Goal: Task Accomplishment & Management: Use online tool/utility

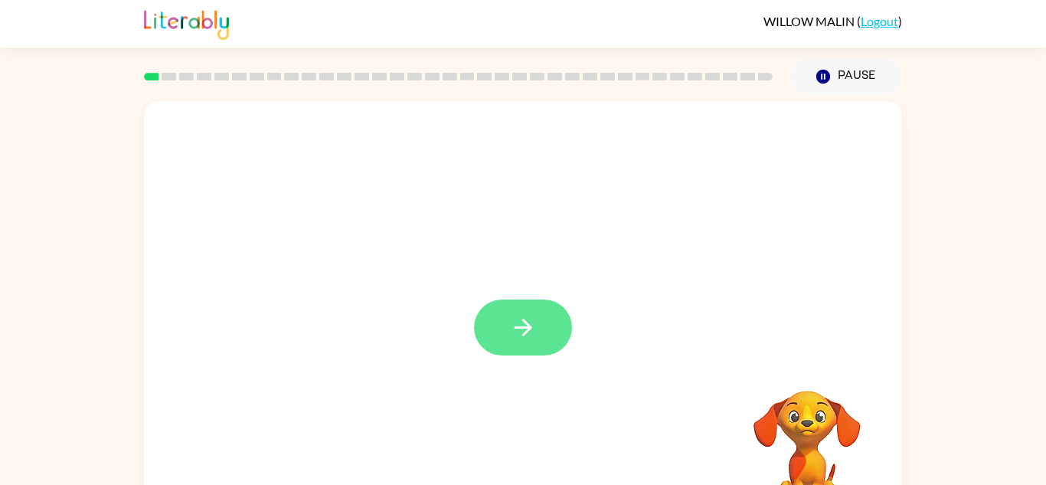
click at [532, 327] on icon "button" at bounding box center [523, 327] width 27 height 27
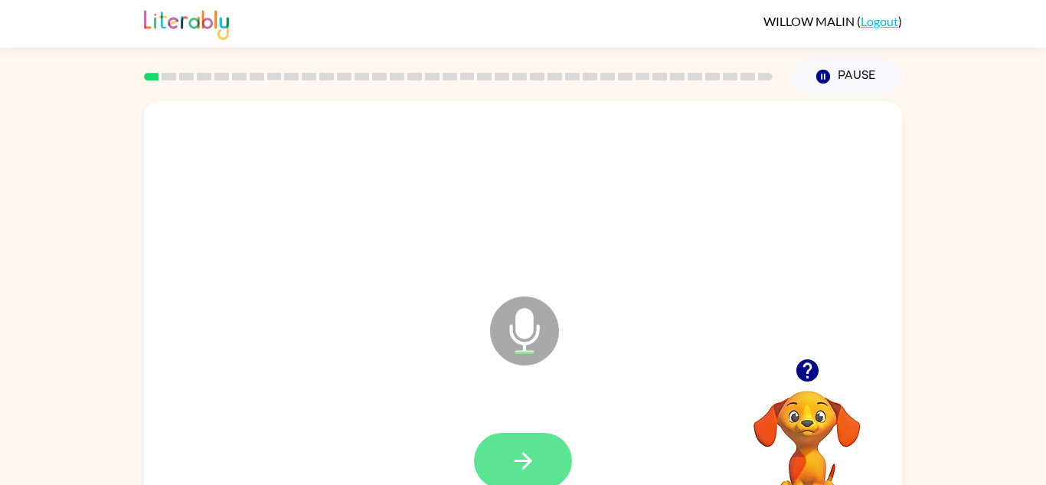
click at [521, 448] on icon "button" at bounding box center [523, 460] width 27 height 27
click at [550, 469] on button "button" at bounding box center [523, 461] width 98 height 56
click at [530, 455] on icon "button" at bounding box center [523, 460] width 27 height 27
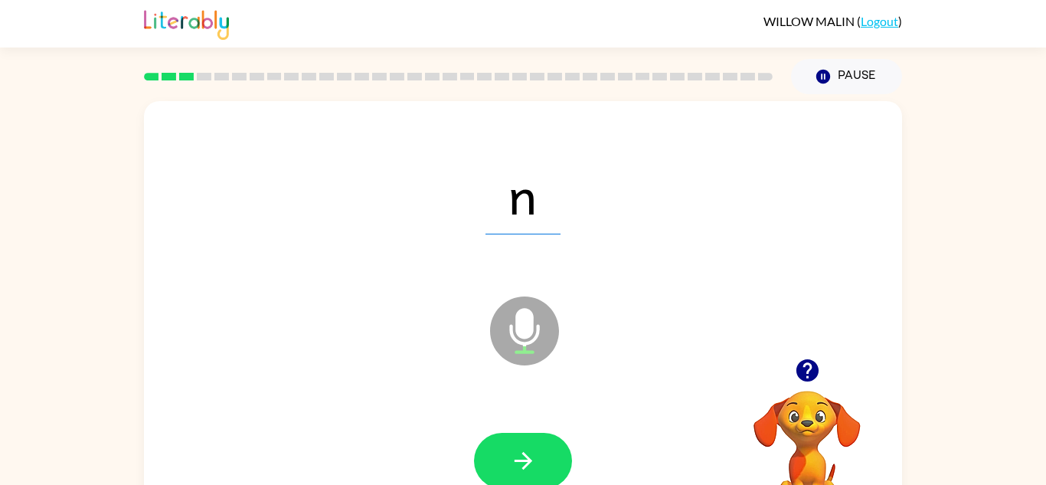
scroll to position [11, 0]
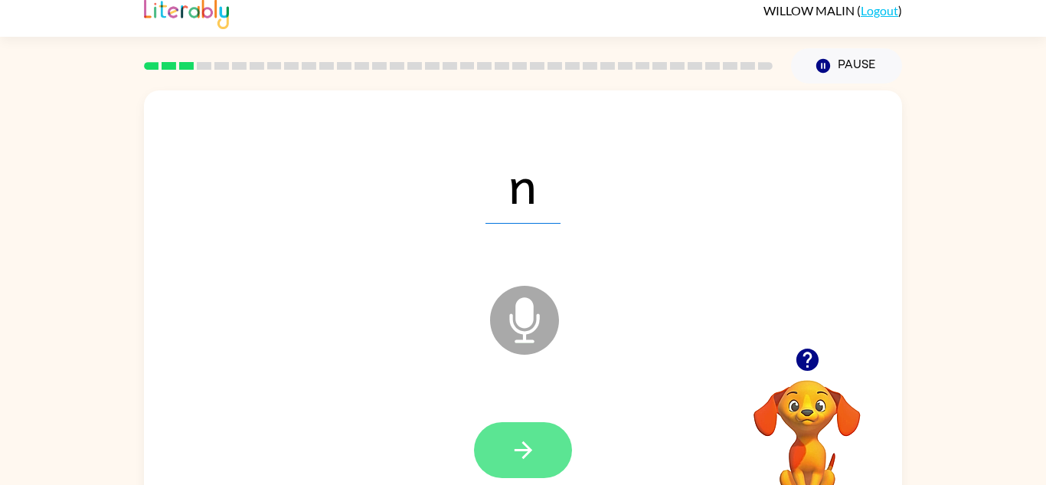
click at [527, 460] on icon "button" at bounding box center [523, 449] width 27 height 27
click at [518, 442] on icon "button" at bounding box center [523, 449] width 27 height 27
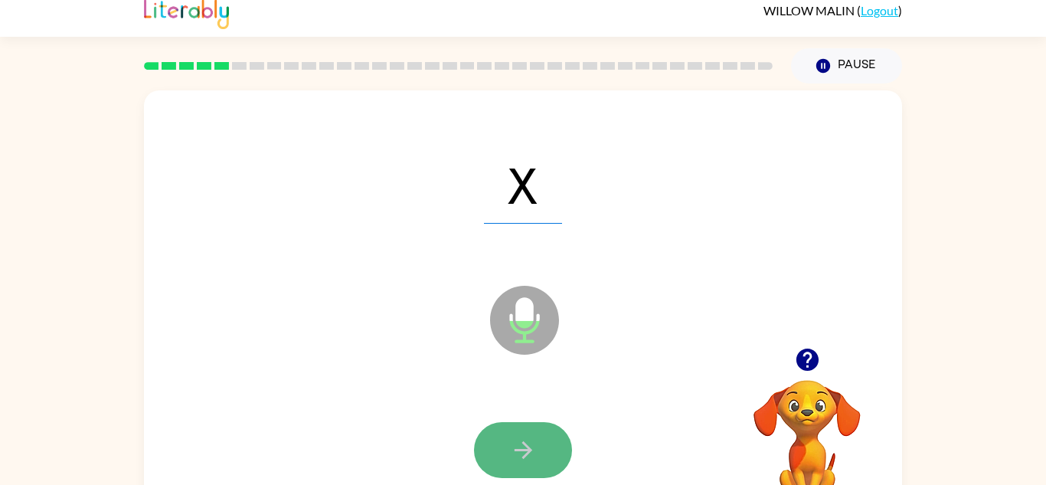
click at [530, 468] on button "button" at bounding box center [523, 450] width 98 height 56
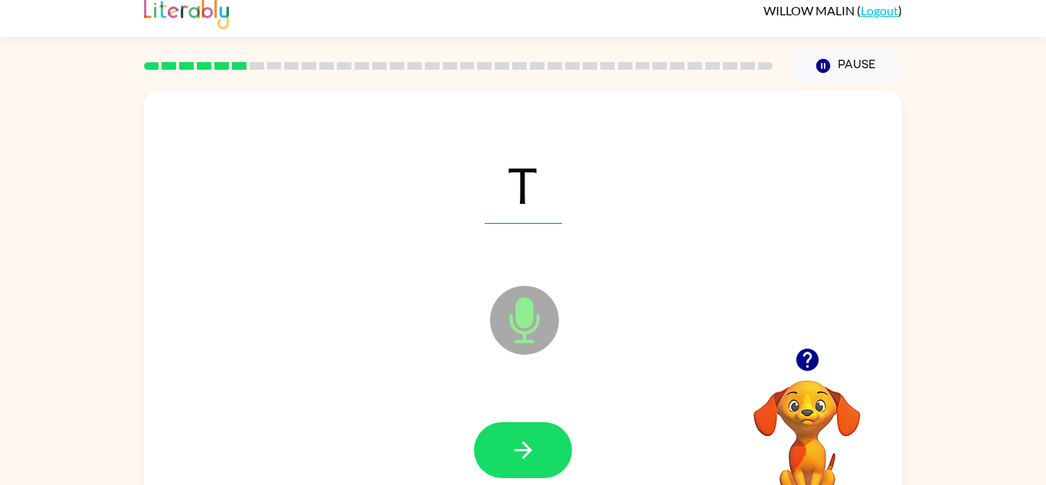
click at [535, 413] on div at bounding box center [522, 450] width 727 height 126
click at [536, 424] on button "button" at bounding box center [523, 450] width 98 height 56
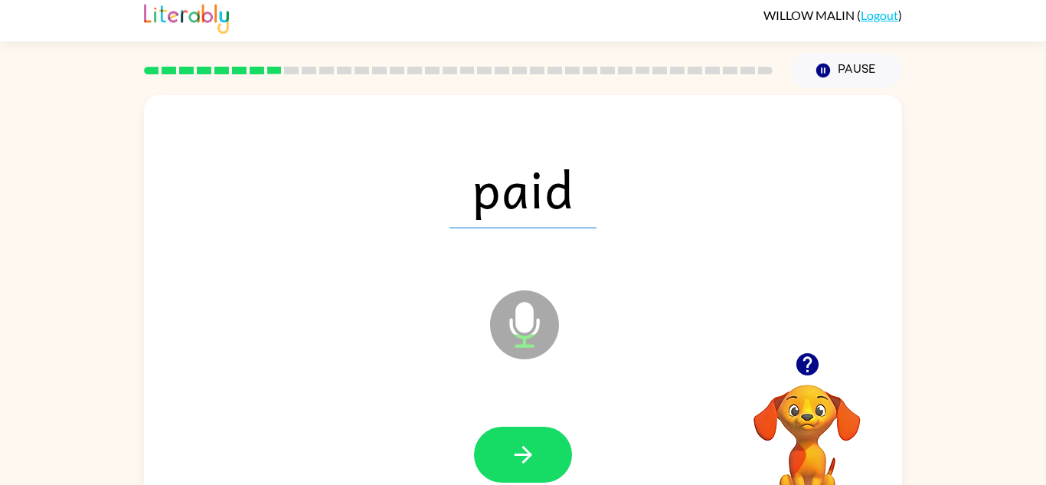
scroll to position [0, 0]
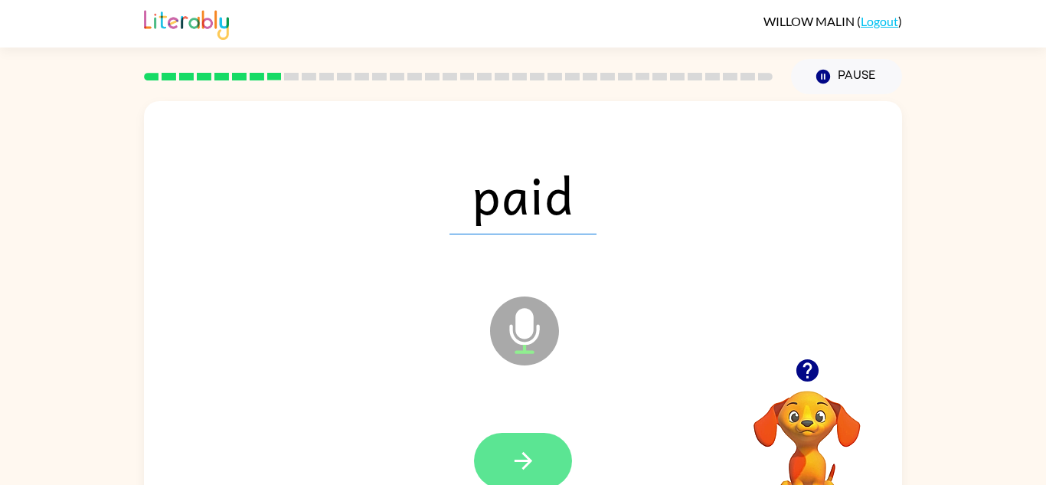
click at [533, 440] on button "button" at bounding box center [523, 461] width 98 height 56
click at [525, 456] on icon "button" at bounding box center [523, 461] width 18 height 18
click at [541, 467] on button "button" at bounding box center [523, 461] width 98 height 56
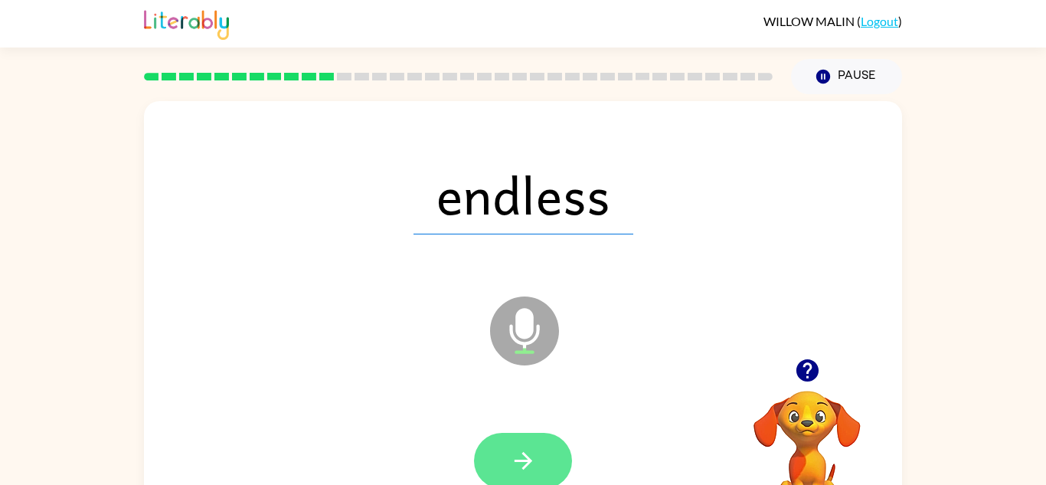
click at [517, 458] on icon "button" at bounding box center [523, 460] width 27 height 27
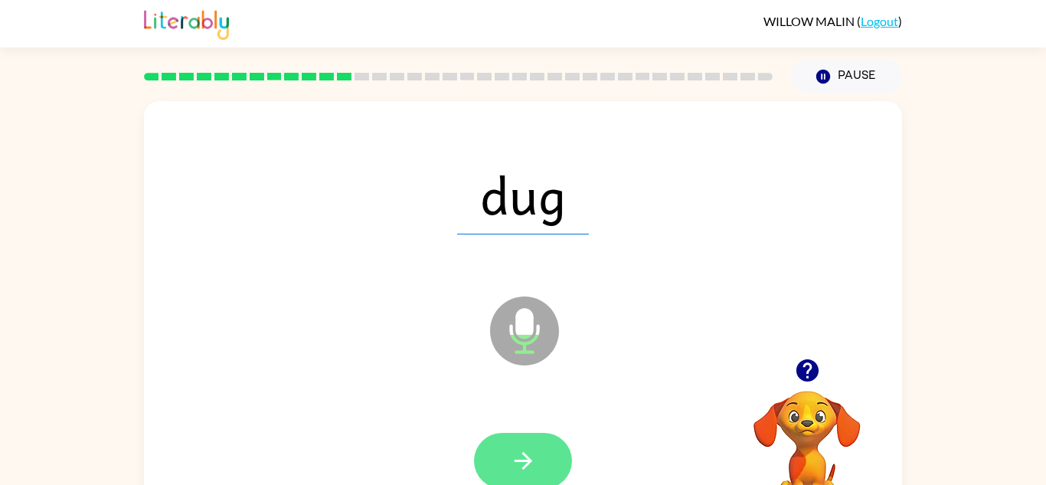
click at [550, 455] on button "button" at bounding box center [523, 461] width 98 height 56
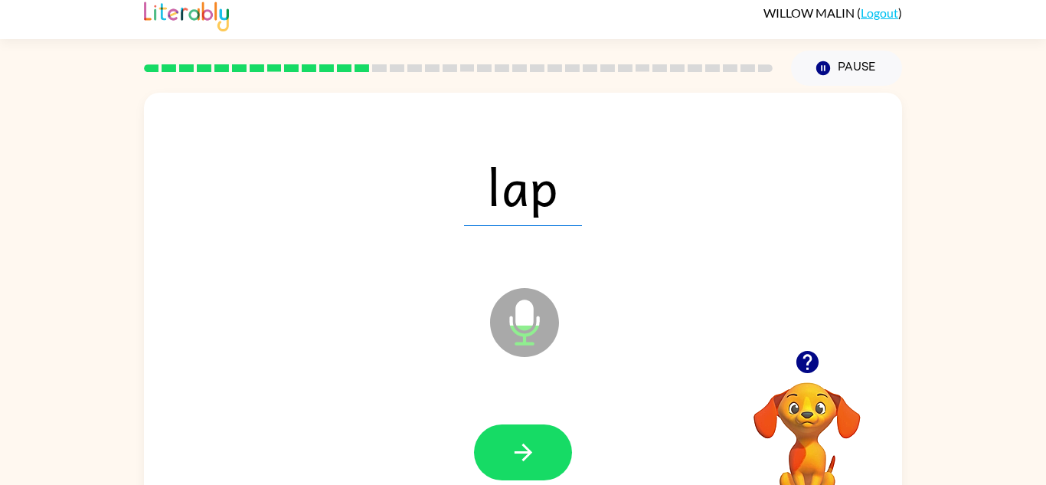
scroll to position [10, 0]
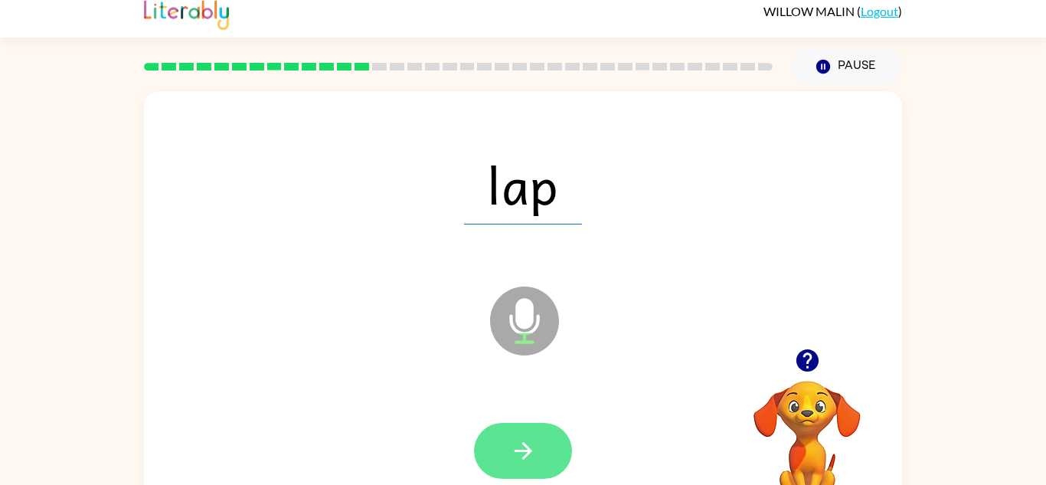
click at [538, 433] on button "button" at bounding box center [523, 451] width 98 height 56
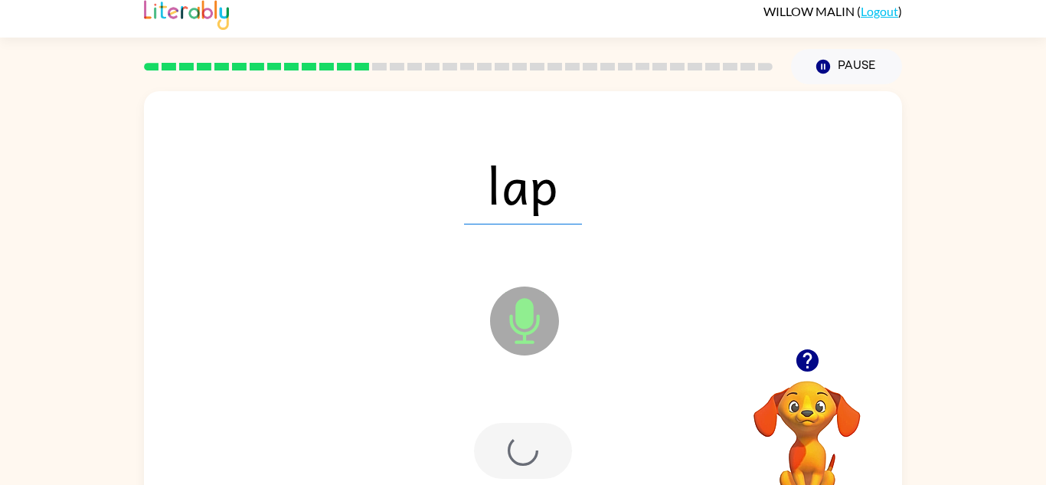
click at [528, 452] on div at bounding box center [523, 451] width 98 height 56
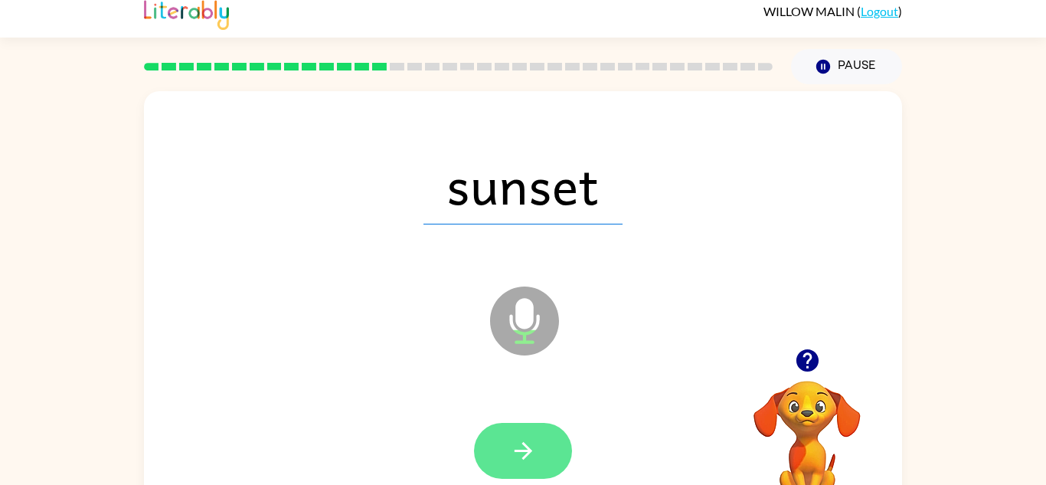
click at [520, 442] on icon "button" at bounding box center [523, 450] width 27 height 27
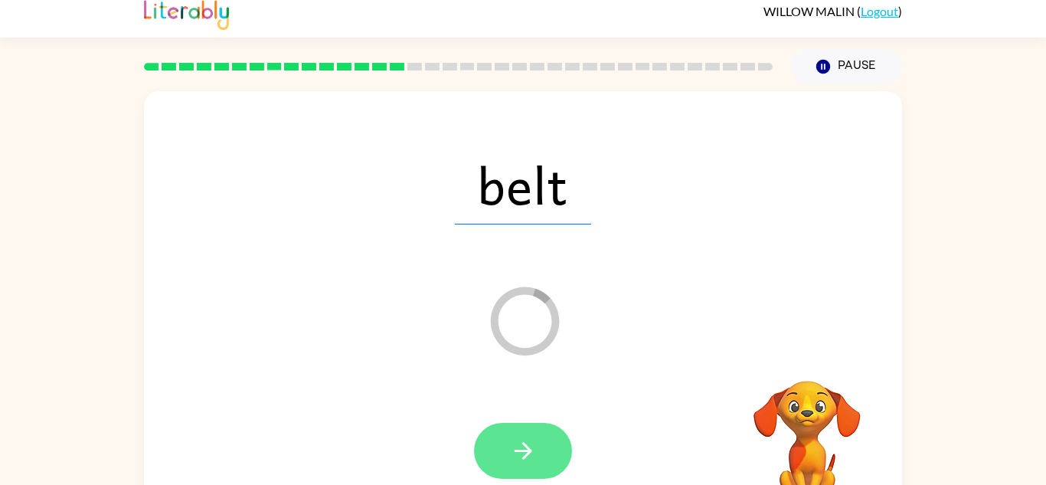
click at [524, 437] on icon "button" at bounding box center [523, 450] width 27 height 27
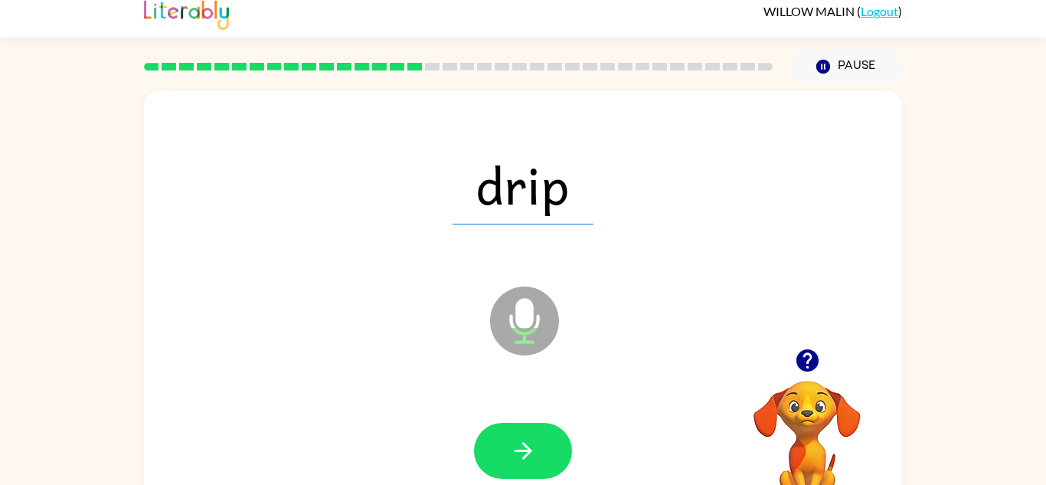
click at [519, 332] on icon "Microphone The Microphone is here when it is your turn to talk" at bounding box center [601, 339] width 230 height 115
click at [527, 322] on icon "Microphone The Microphone is here when it is your turn to talk" at bounding box center [601, 339] width 230 height 115
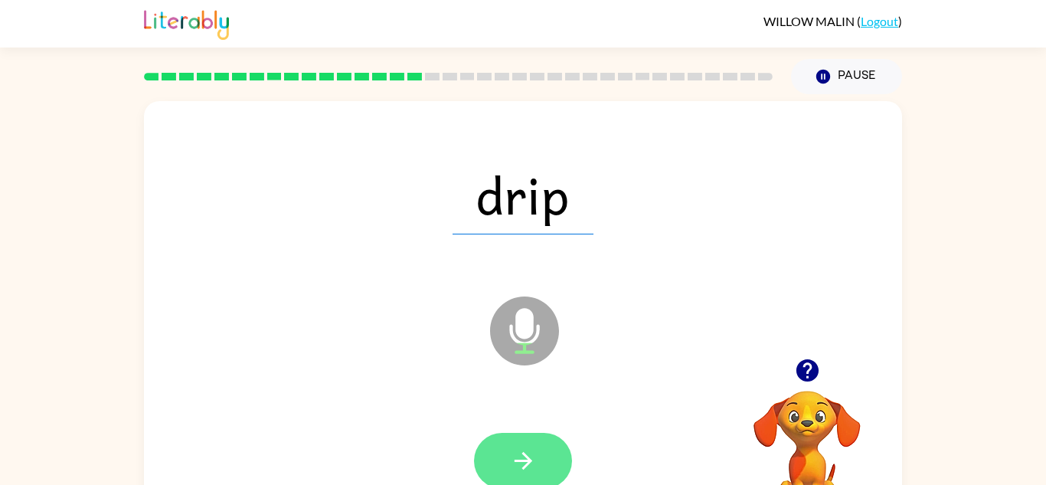
click at [523, 444] on button "button" at bounding box center [523, 461] width 98 height 56
click at [533, 452] on icon "button" at bounding box center [523, 460] width 27 height 27
click at [524, 453] on icon "button" at bounding box center [523, 461] width 18 height 18
click at [525, 483] on button "button" at bounding box center [523, 461] width 98 height 56
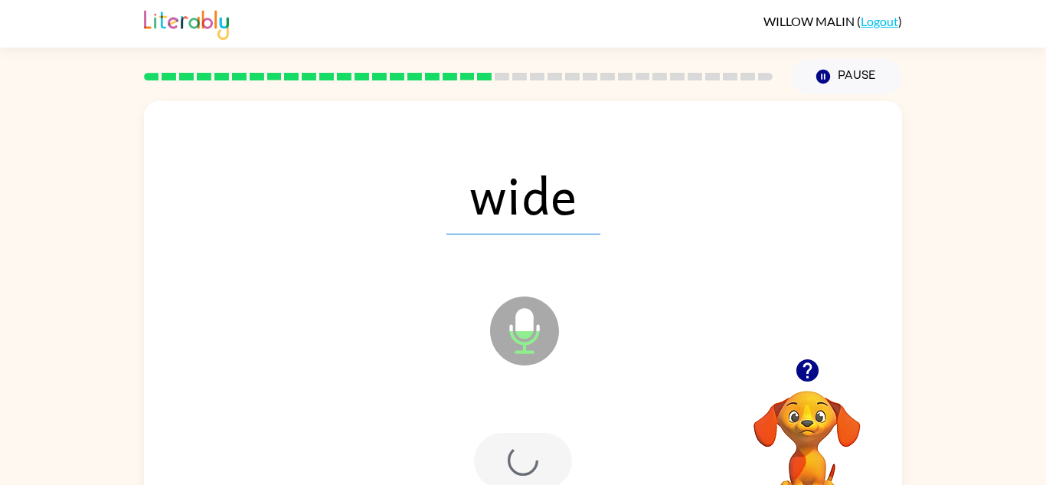
click at [517, 468] on div at bounding box center [523, 461] width 98 height 56
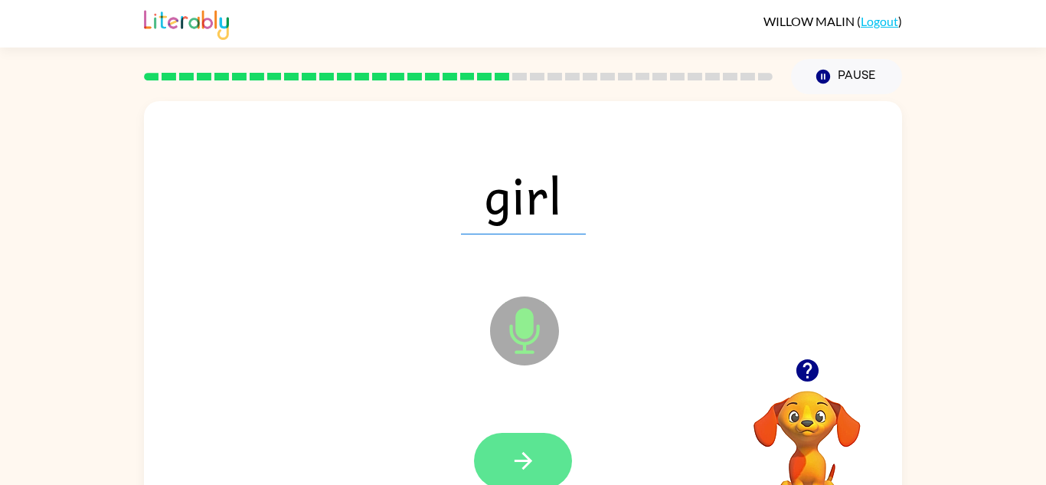
click at [526, 457] on icon "button" at bounding box center [523, 461] width 18 height 18
click at [527, 447] on icon "button" at bounding box center [523, 460] width 27 height 27
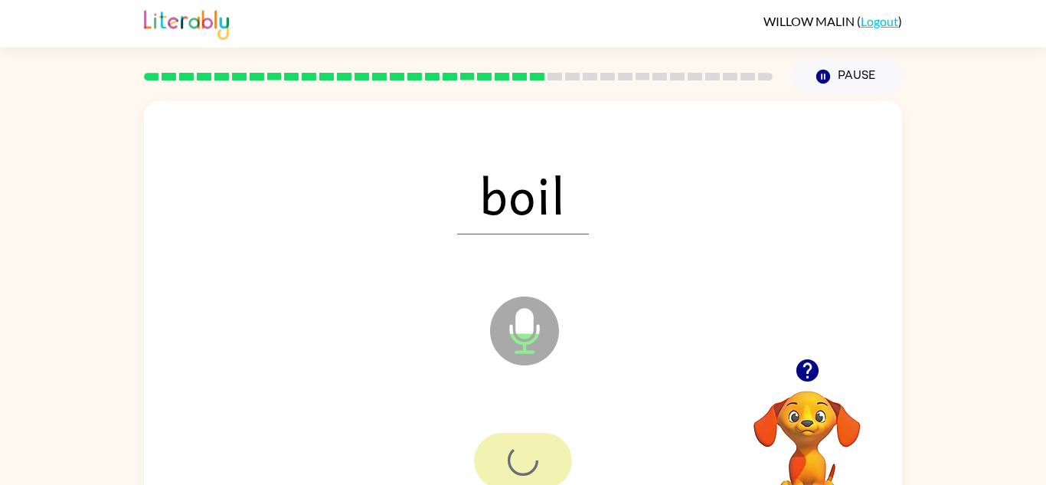
click at [537, 439] on div at bounding box center [523, 461] width 98 height 56
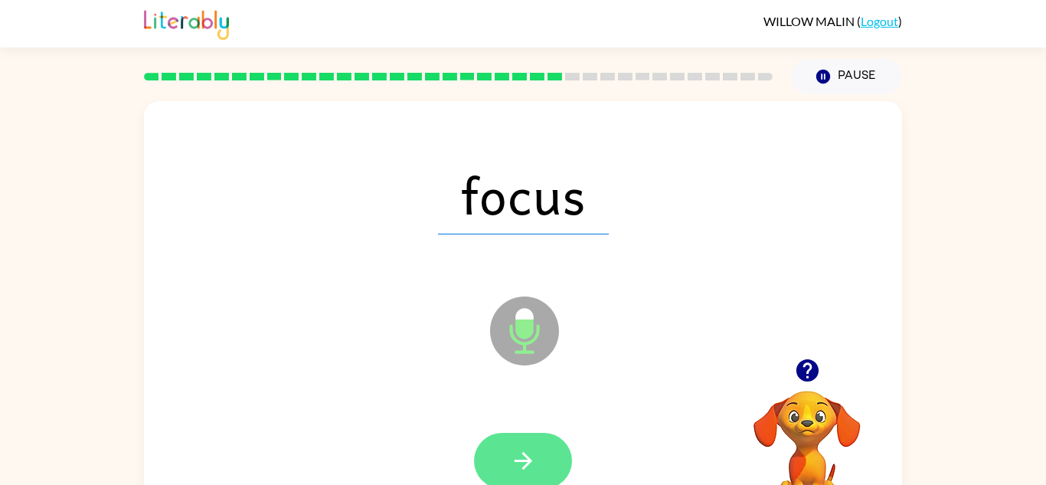
click at [514, 439] on button "button" at bounding box center [523, 461] width 98 height 56
click at [519, 445] on button "button" at bounding box center [523, 461] width 98 height 56
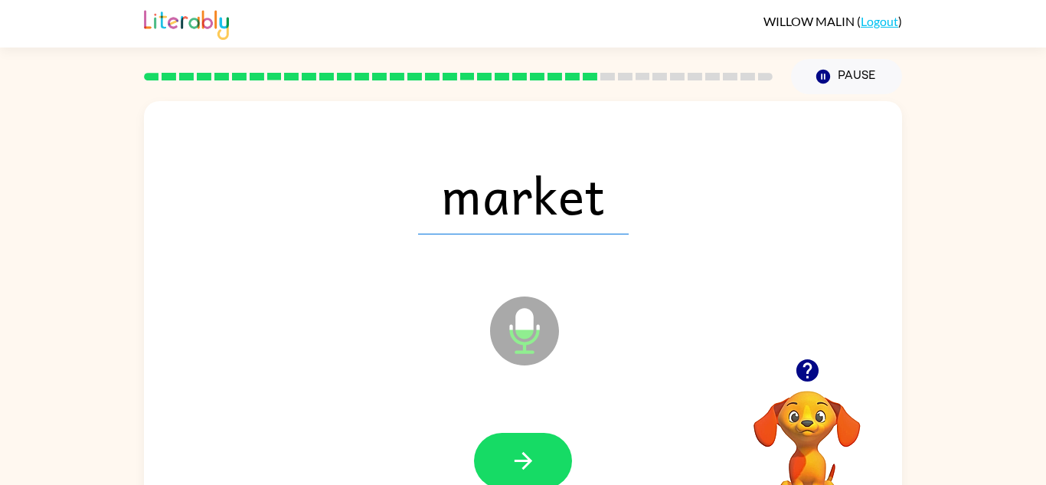
click at [986, 202] on div "market Microphone The Microphone is here when it is your turn to talk Your brow…" at bounding box center [523, 316] width 1046 height 444
click at [537, 449] on button "button" at bounding box center [523, 461] width 98 height 56
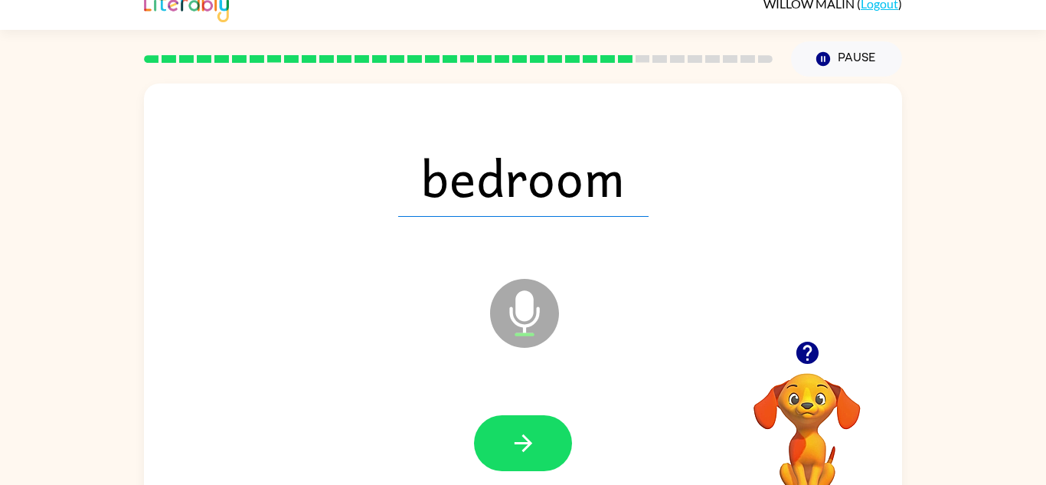
scroll to position [24, 0]
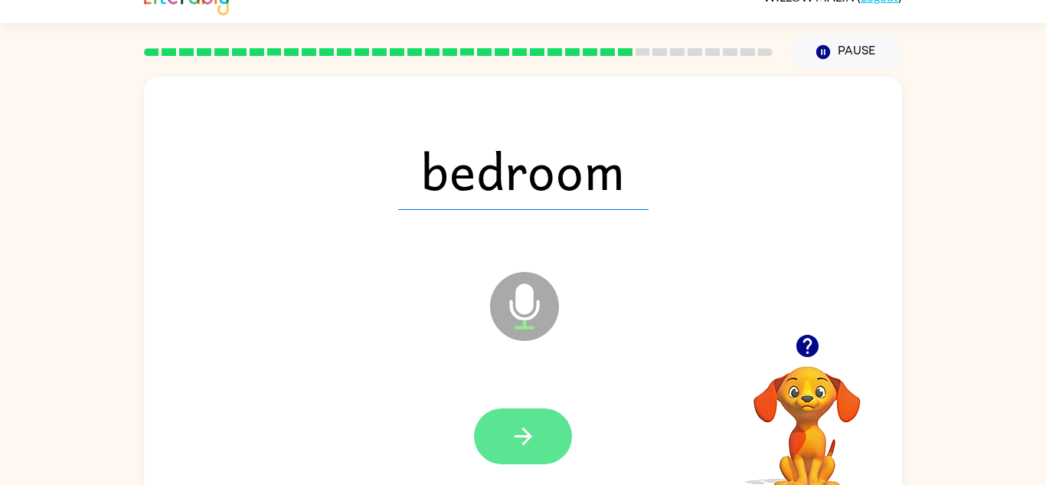
click at [528, 432] on icon "button" at bounding box center [523, 436] width 27 height 27
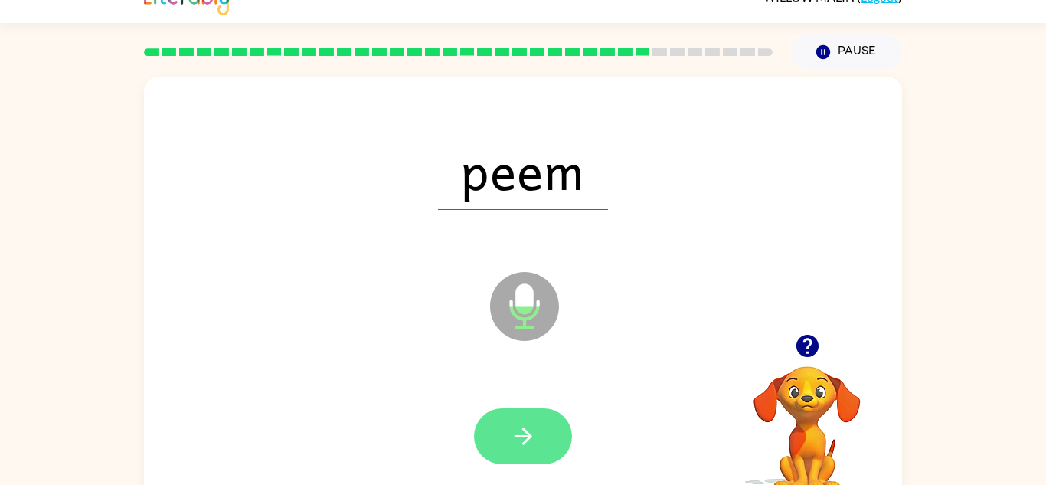
click at [514, 434] on icon "button" at bounding box center [523, 436] width 27 height 27
click at [519, 443] on icon "button" at bounding box center [523, 436] width 27 height 27
click at [511, 458] on button "button" at bounding box center [523, 436] width 98 height 56
click at [526, 429] on icon "button" at bounding box center [523, 436] width 27 height 27
click at [528, 428] on icon "button" at bounding box center [523, 436] width 27 height 27
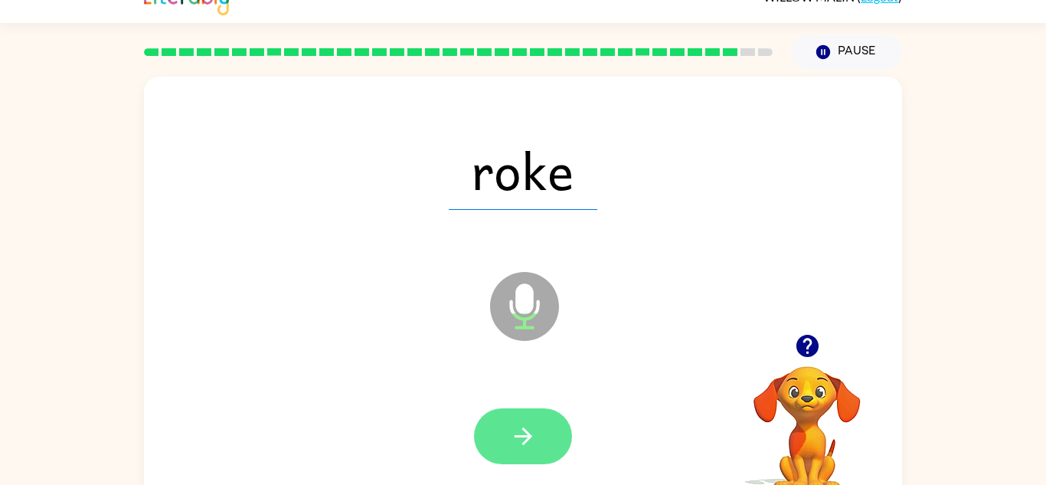
click at [521, 417] on button "button" at bounding box center [523, 436] width 98 height 56
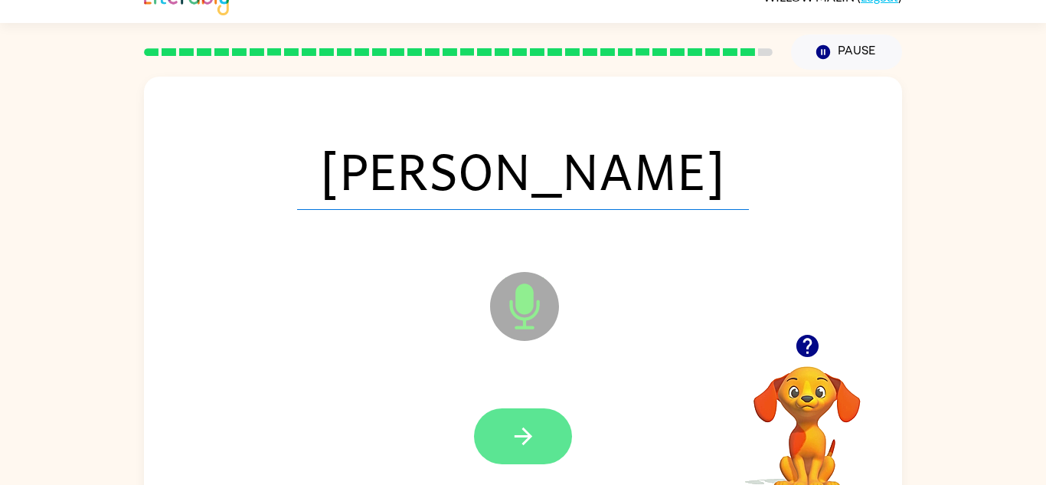
click at [531, 452] on button "button" at bounding box center [523, 436] width 98 height 56
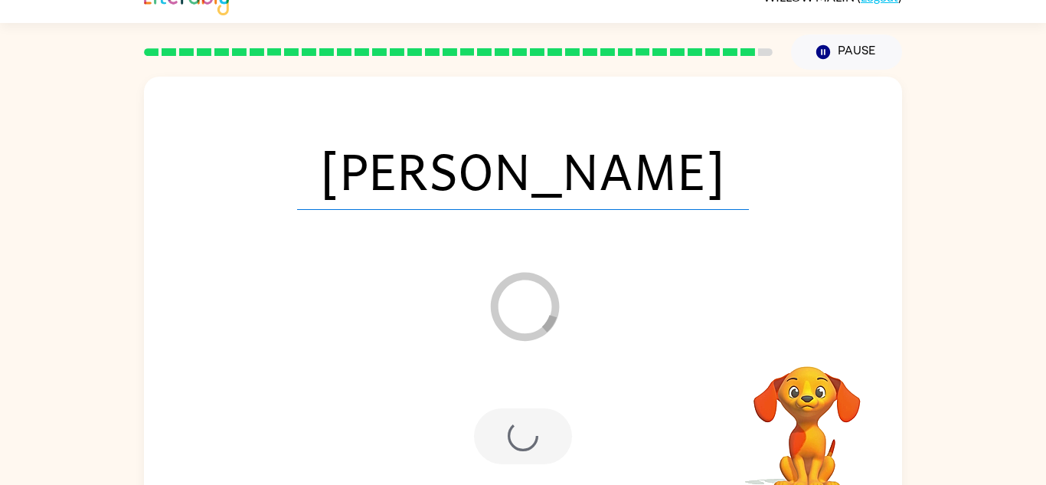
click at [531, 416] on div at bounding box center [523, 436] width 98 height 56
